Goal: Information Seeking & Learning: Learn about a topic

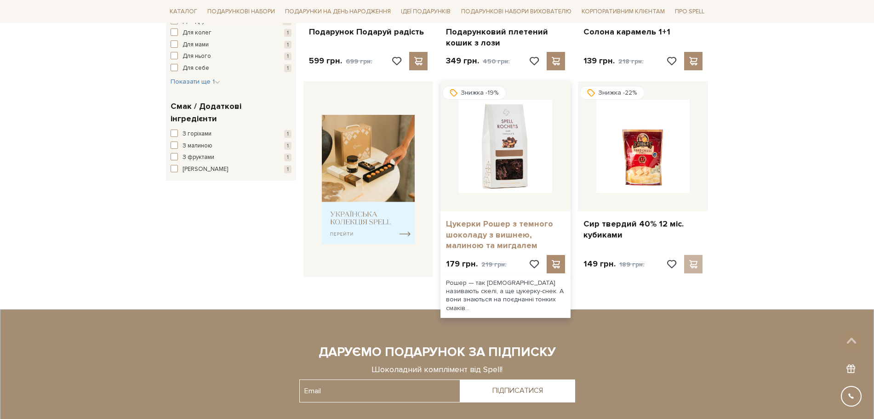
click at [501, 246] on link "Цукерки Рошер з темного шоколаду з вишнею, малиною та мигдалем" at bounding box center [505, 235] width 119 height 32
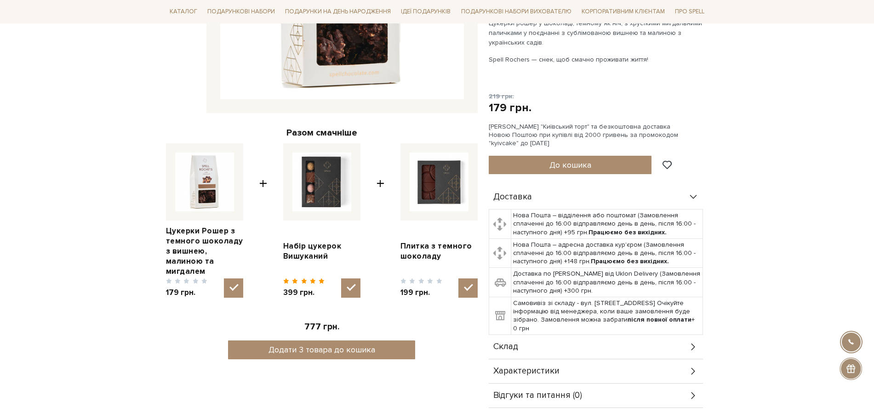
scroll to position [345, 0]
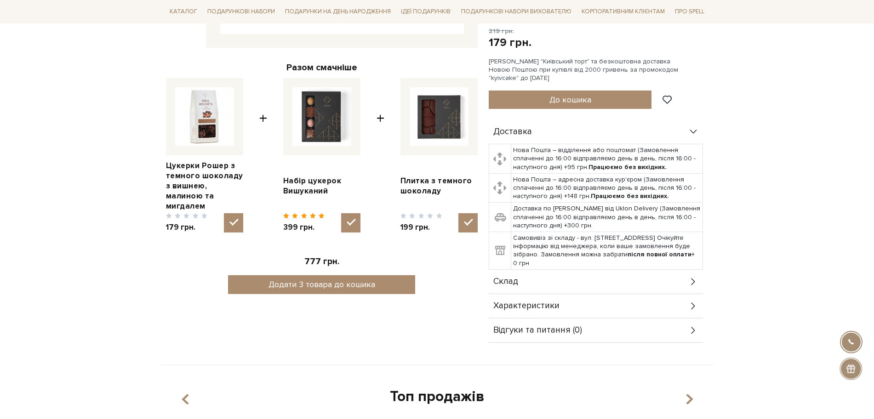
click at [512, 286] on span "Склад" at bounding box center [506, 282] width 25 height 8
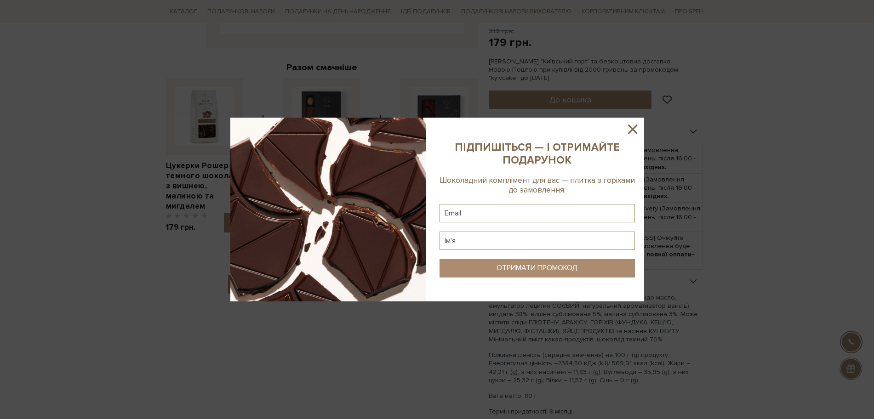
click at [630, 126] on icon at bounding box center [632, 129] width 9 height 9
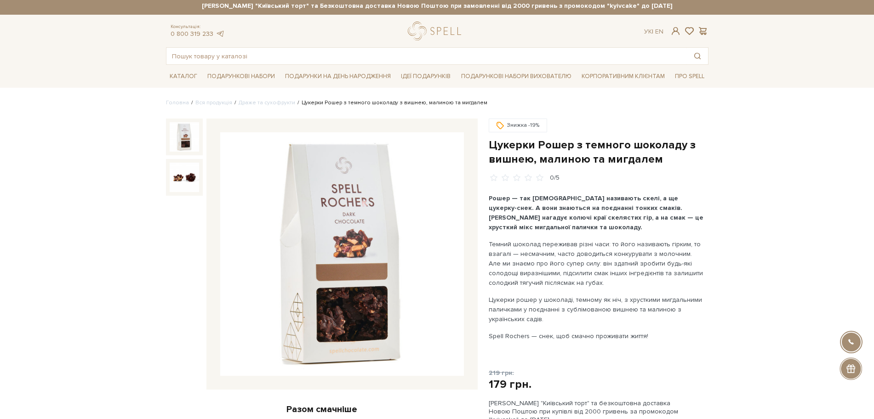
scroll to position [0, 0]
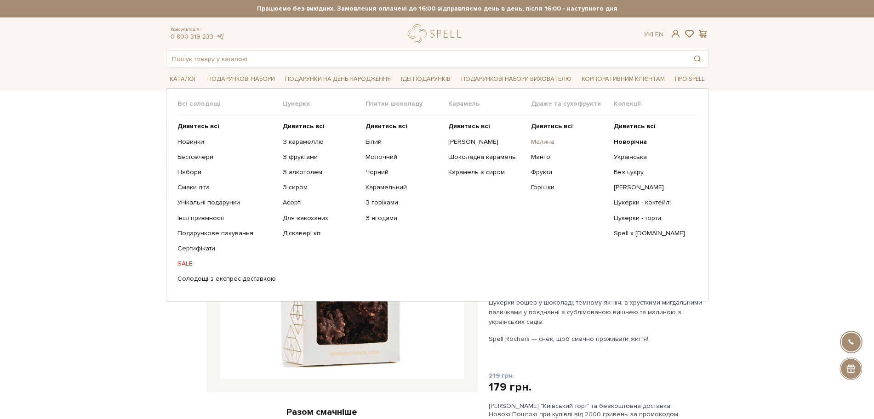
click at [540, 138] on link "Малина" at bounding box center [569, 142] width 76 height 8
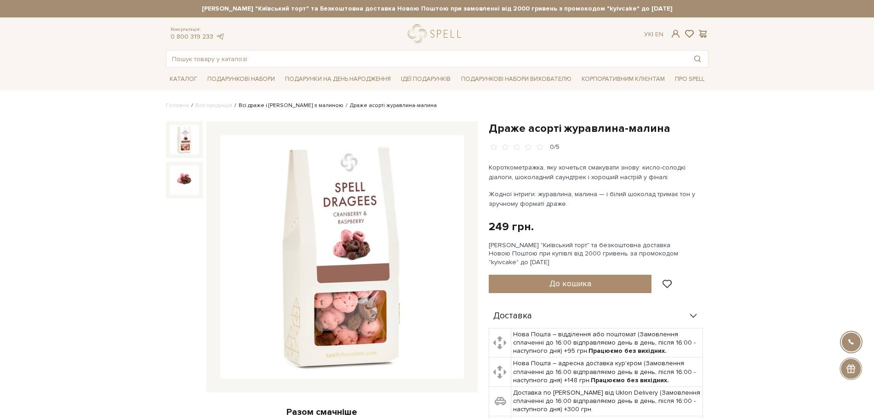
click at [282, 103] on link "Всі драже і сухофрукти з малиною" at bounding box center [291, 105] width 105 height 7
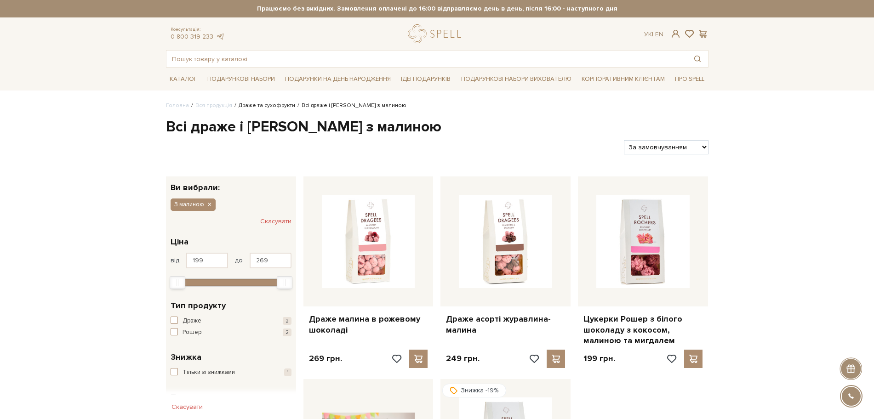
click at [269, 108] on link "Драже та сухофрукти" at bounding box center [267, 105] width 57 height 7
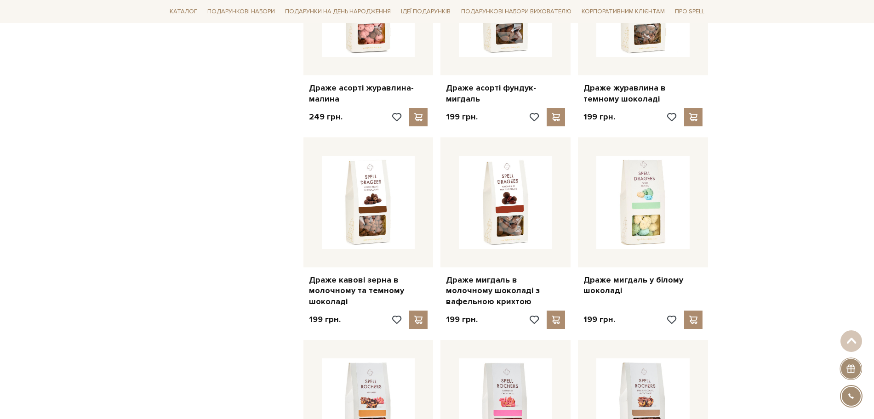
scroll to position [517, 0]
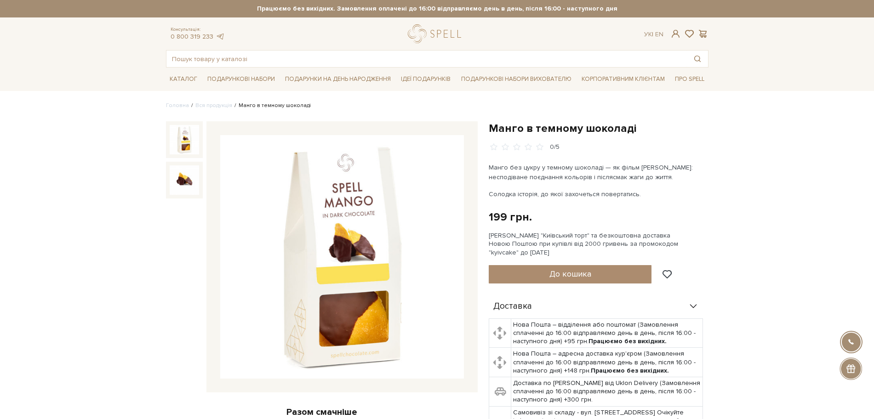
drag, startPoint x: 0, startPoint y: 0, endPoint x: 398, endPoint y: 241, distance: 465.4
click at [207, 105] on link "Вся продукція" at bounding box center [213, 105] width 37 height 7
